Goal: Book appointment/travel/reservation

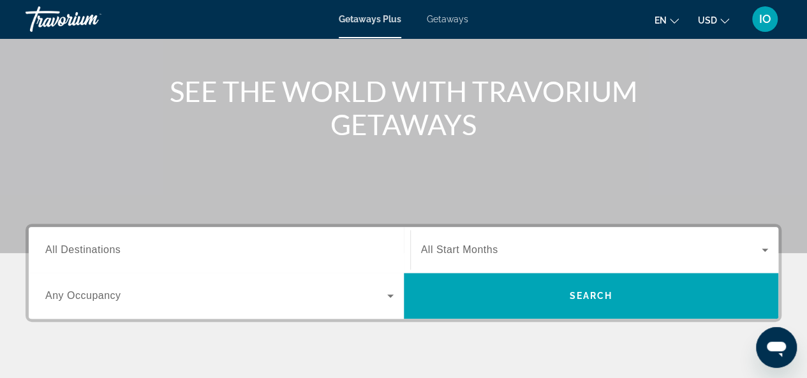
scroll to position [128, 0]
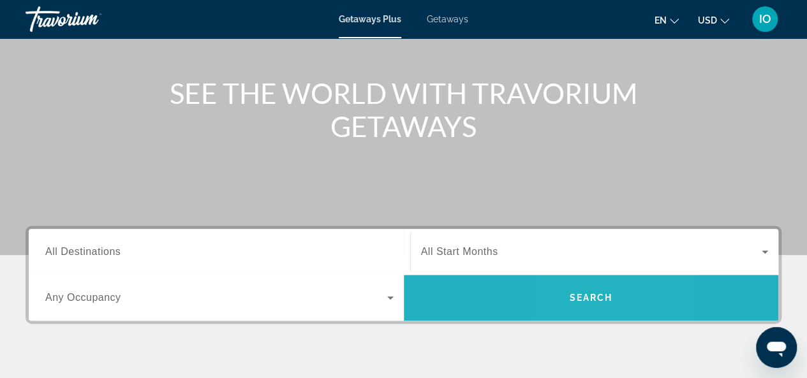
click at [575, 299] on span "Search" at bounding box center [590, 298] width 43 height 10
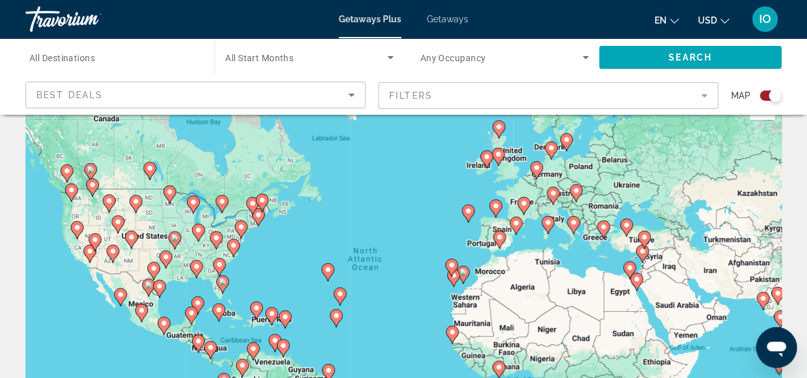
scroll to position [68, 0]
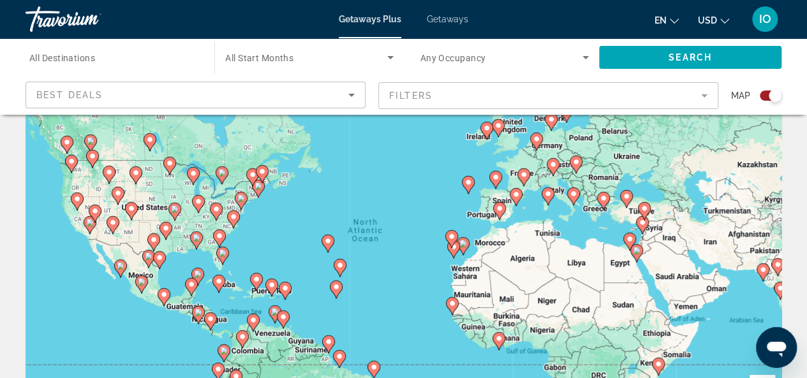
click at [722, 17] on icon "Change currency" at bounding box center [725, 21] width 9 height 9
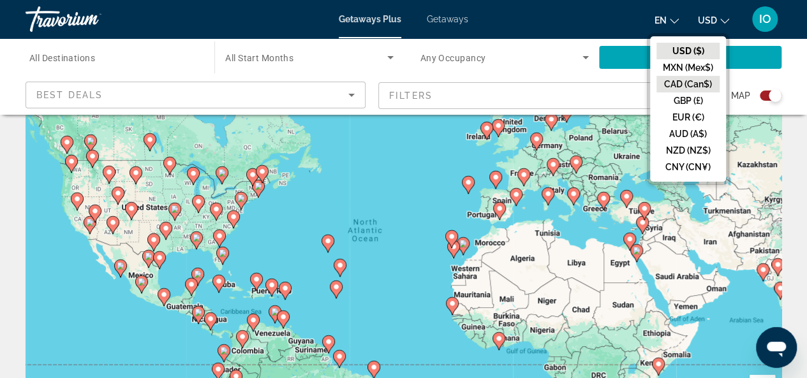
click at [683, 85] on button "CAD (Can$)" at bounding box center [688, 84] width 63 height 17
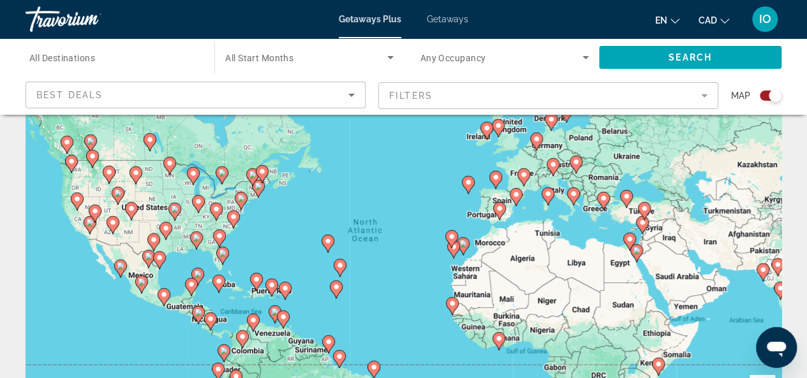
click at [65, 146] on icon "Main content" at bounding box center [66, 145] width 11 height 17
type input "**********"
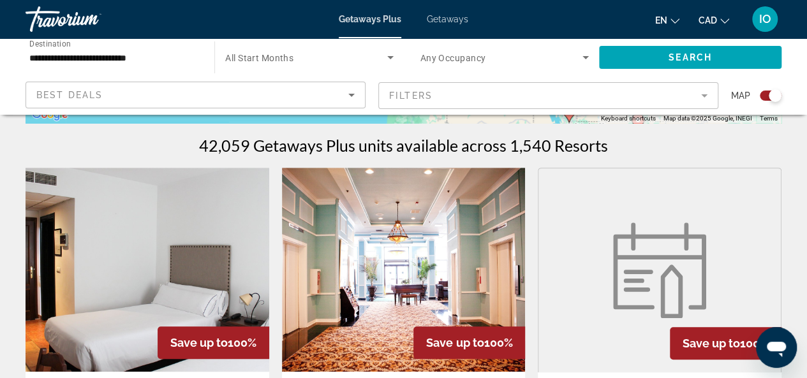
scroll to position [0, 0]
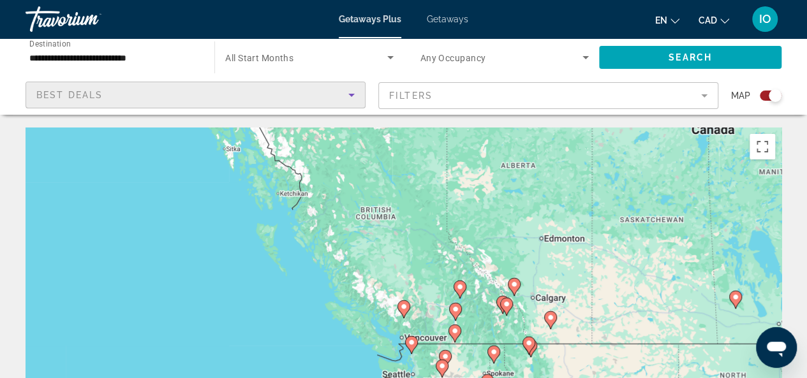
click at [59, 96] on span "Best Deals" at bounding box center [69, 95] width 66 height 10
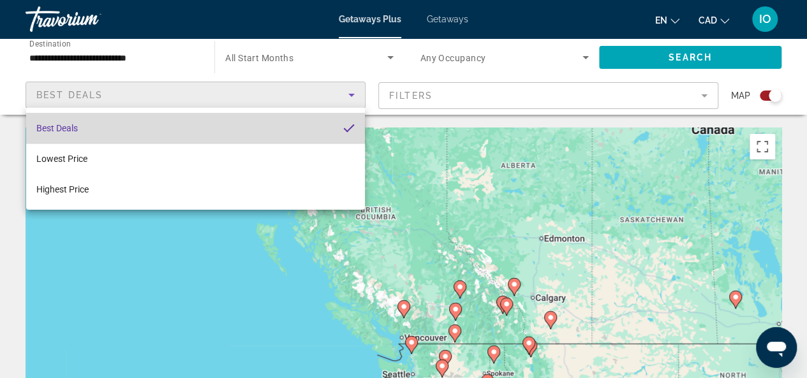
click at [60, 132] on span "Best Deals" at bounding box center [56, 128] width 41 height 10
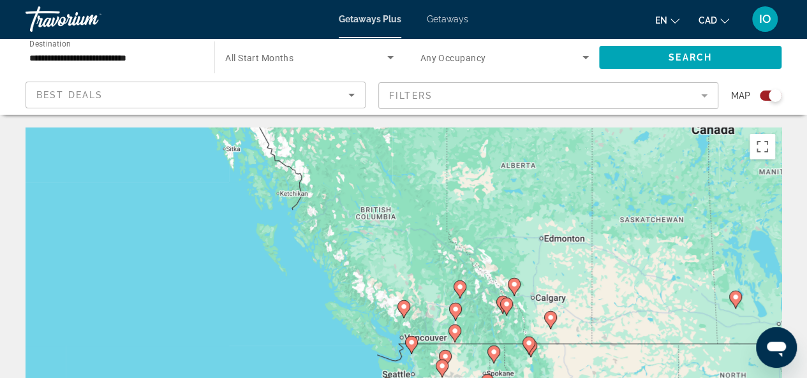
click at [506, 101] on mat-form-field "Filters" at bounding box center [548, 95] width 340 height 27
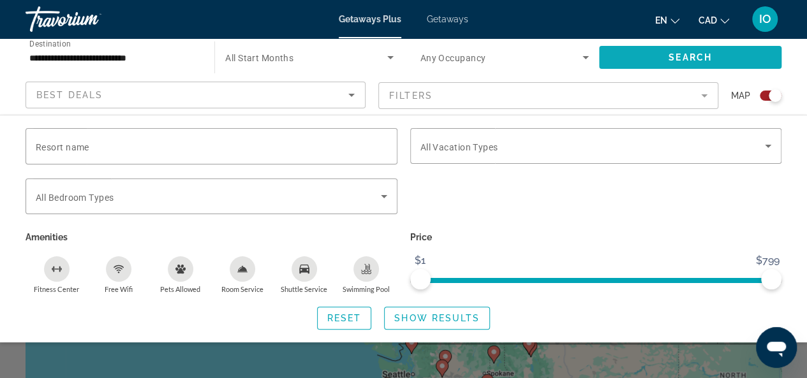
click at [721, 56] on span "Search widget" at bounding box center [690, 57] width 183 height 31
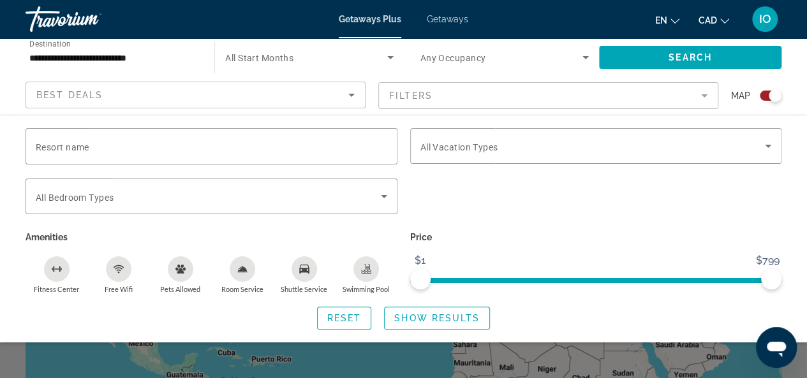
scroll to position [331, 0]
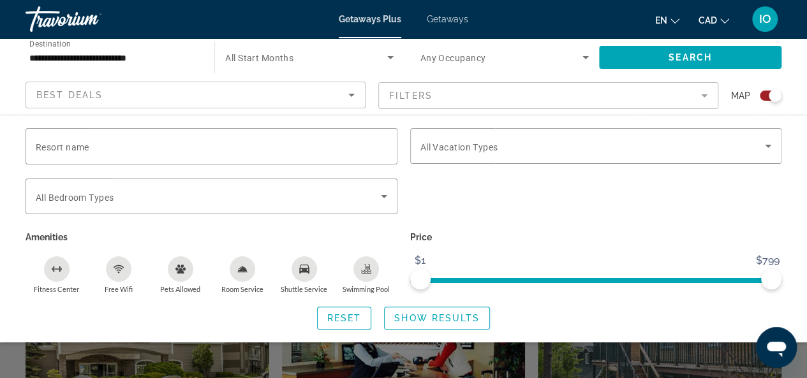
click at [329, 375] on div "Search widget" at bounding box center [403, 284] width 807 height 187
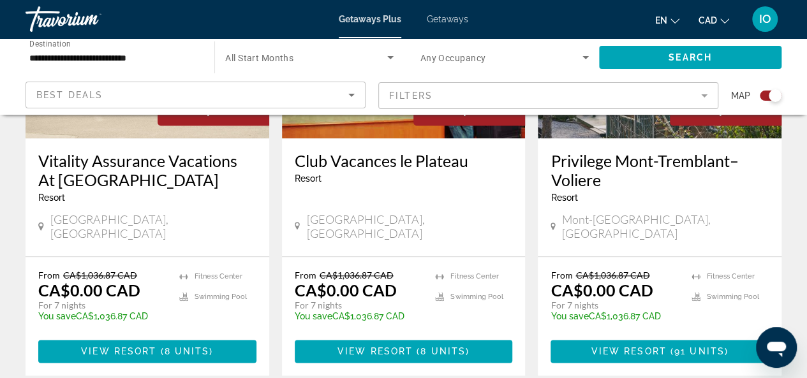
scroll to position [650, 0]
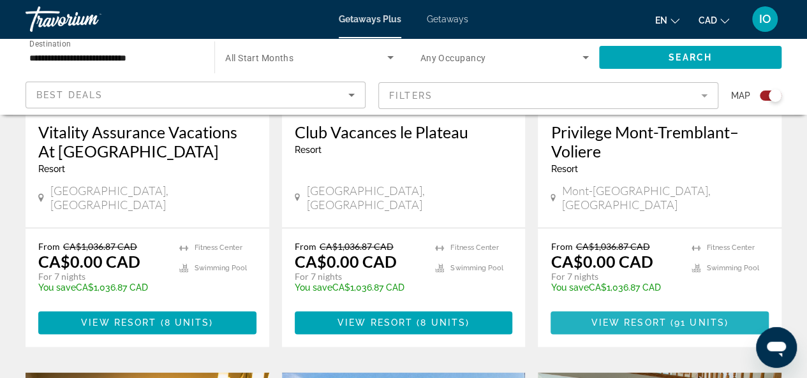
click at [662, 318] on span "View Resort" at bounding box center [629, 323] width 75 height 10
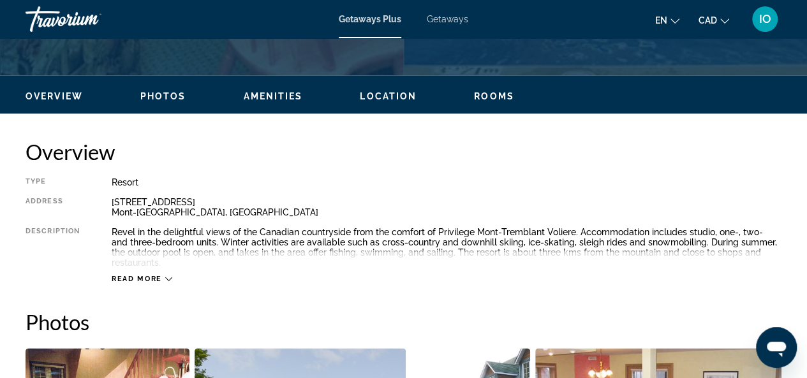
scroll to position [574, 0]
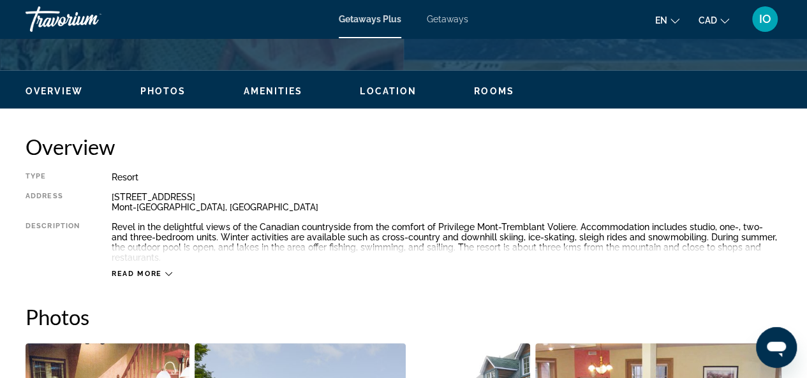
click at [160, 276] on span "Read more" at bounding box center [137, 274] width 50 height 8
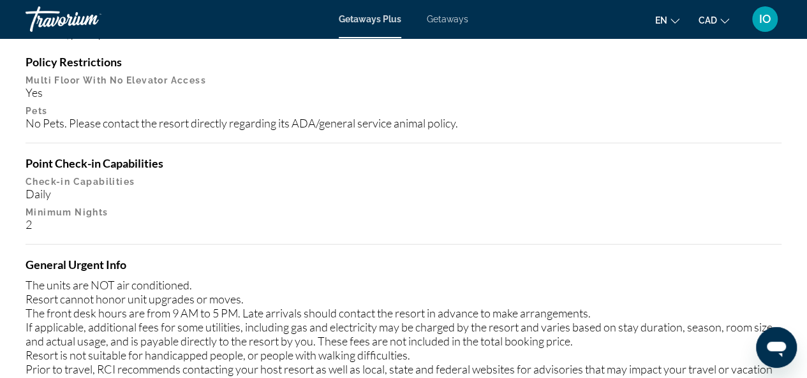
scroll to position [1723, 0]
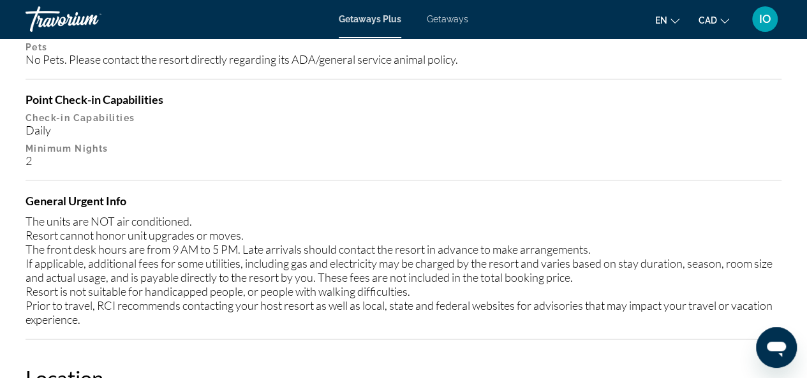
click at [55, 130] on div "Daily" at bounding box center [404, 130] width 756 height 14
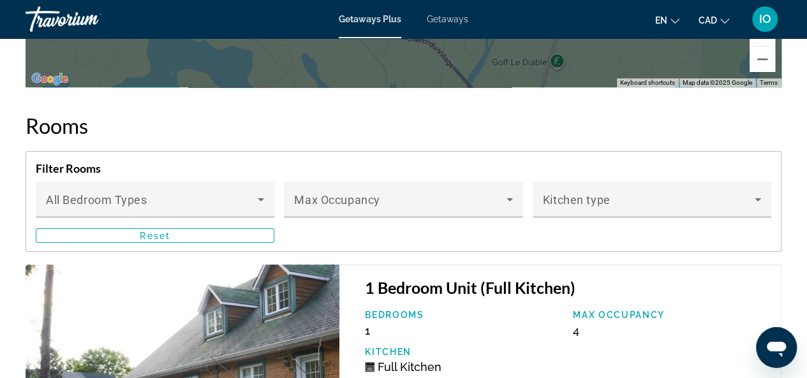
scroll to position [2425, 0]
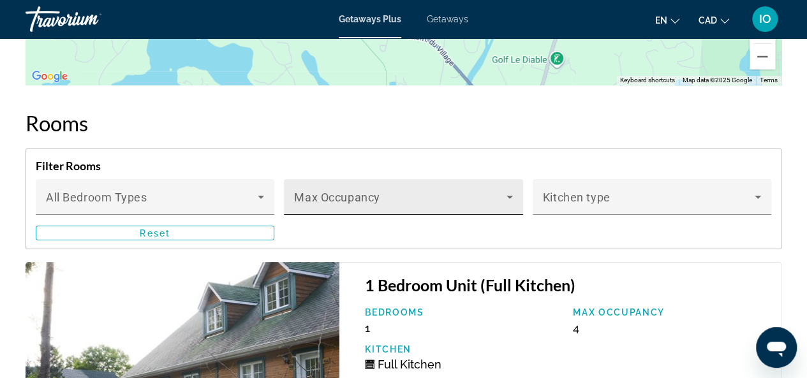
click at [518, 206] on div "Max Occupancy" at bounding box center [403, 197] width 239 height 36
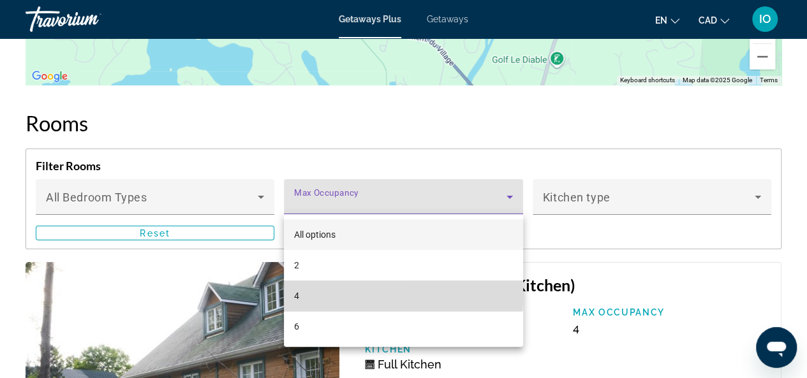
click at [302, 296] on mat-option "4" at bounding box center [403, 296] width 239 height 31
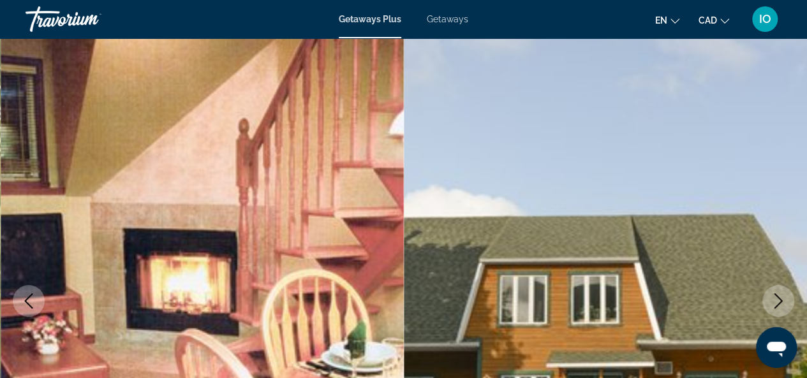
scroll to position [0, 0]
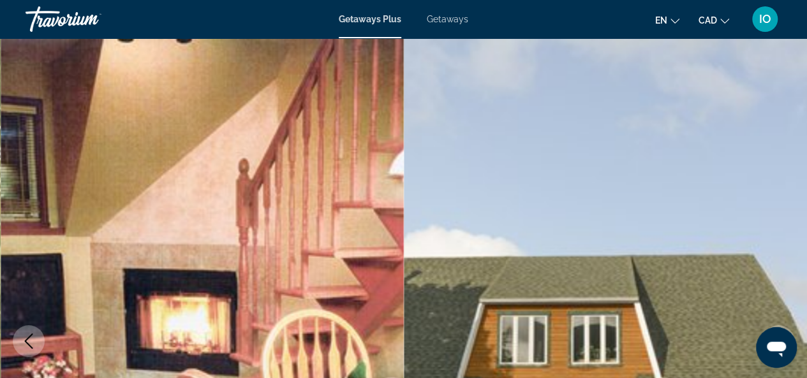
click at [457, 23] on span "Getaways" at bounding box center [447, 19] width 41 height 10
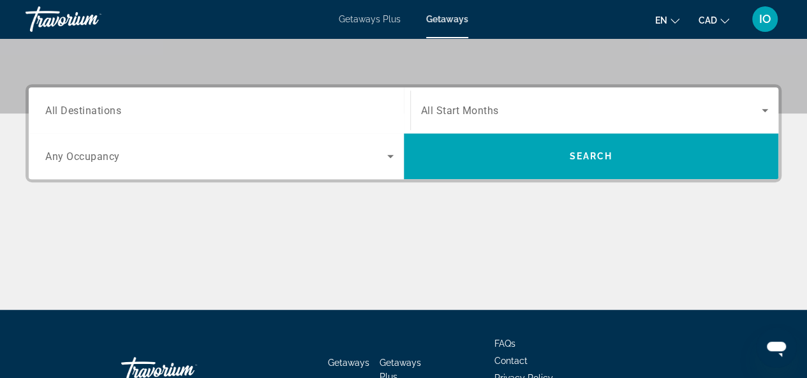
scroll to position [228, 0]
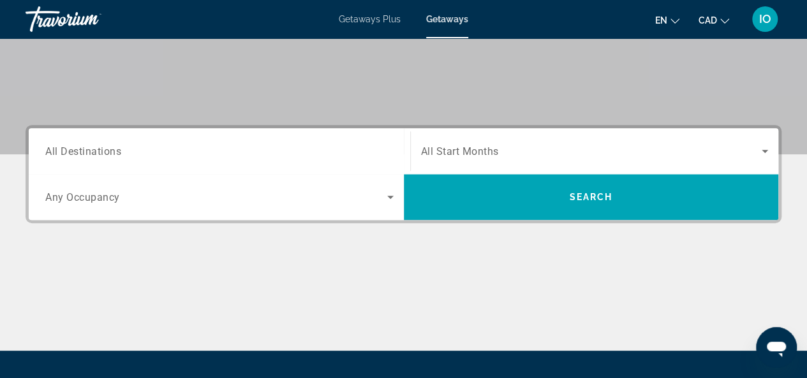
click at [471, 151] on span "All Start Months" at bounding box center [460, 152] width 78 height 12
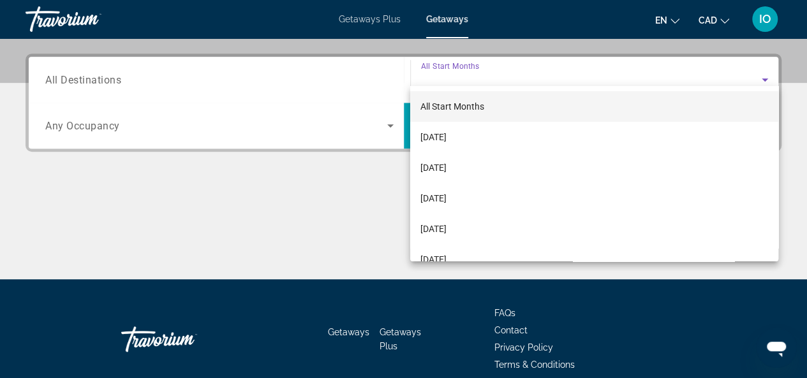
scroll to position [311, 0]
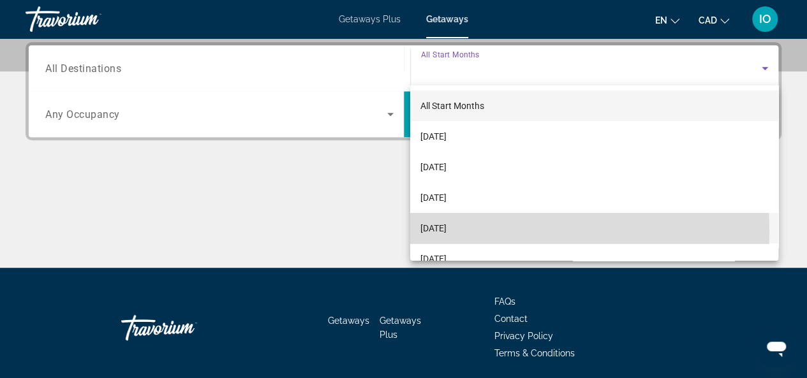
click at [444, 232] on span "[DATE]" at bounding box center [434, 228] width 26 height 15
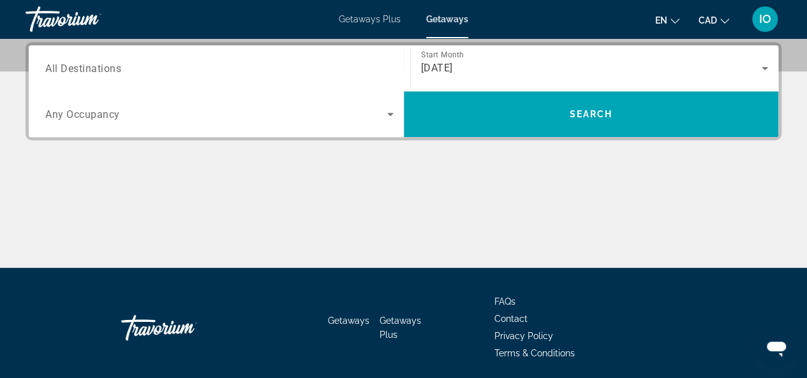
click at [69, 117] on span "Any Occupancy" at bounding box center [82, 114] width 75 height 12
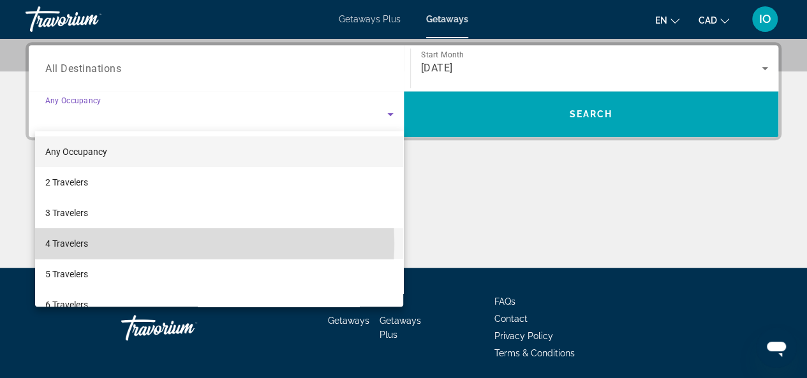
click at [77, 243] on span "4 Travelers" at bounding box center [66, 243] width 43 height 15
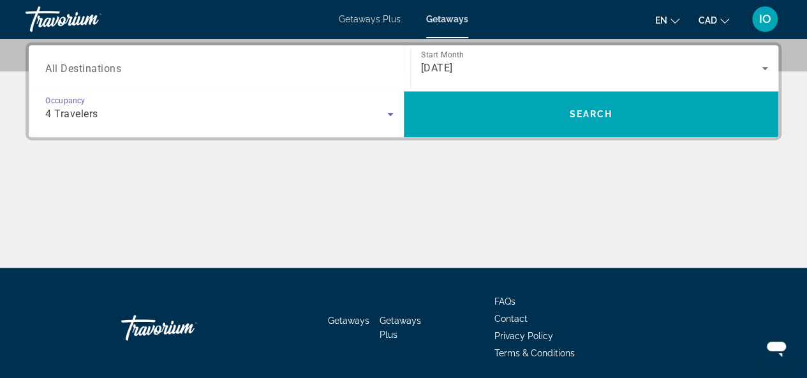
click at [98, 64] on span "All Destinations" at bounding box center [83, 68] width 76 height 12
click at [98, 64] on input "Destination All Destinations" at bounding box center [219, 68] width 348 height 15
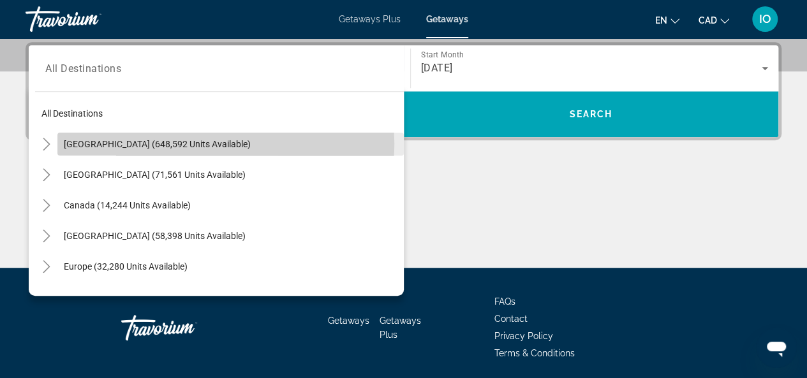
click at [93, 143] on span "[GEOGRAPHIC_DATA] (648,592 units available)" at bounding box center [157, 144] width 187 height 10
type input "**********"
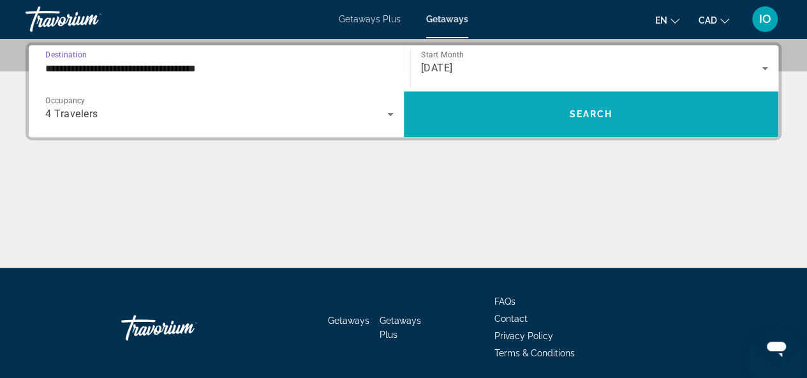
click at [533, 124] on span "Search widget" at bounding box center [591, 114] width 375 height 31
